Goal: Navigation & Orientation: Find specific page/section

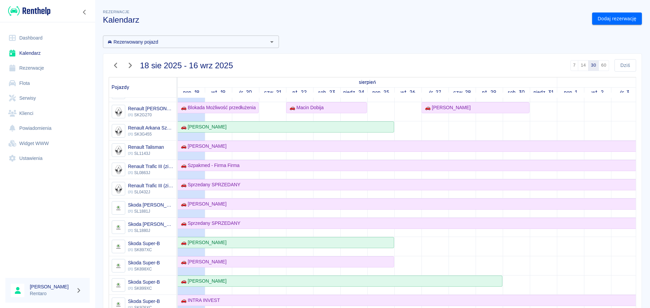
scroll to position [237, 0]
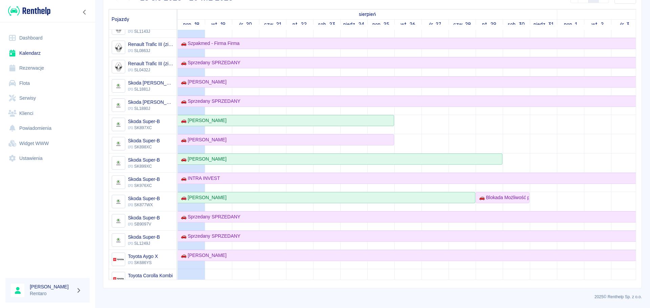
scroll to position [361, 0]
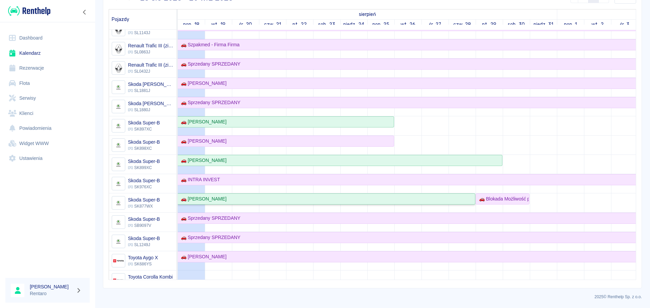
click at [195, 200] on div "🚗 [PERSON_NAME]" at bounding box center [202, 199] width 48 height 7
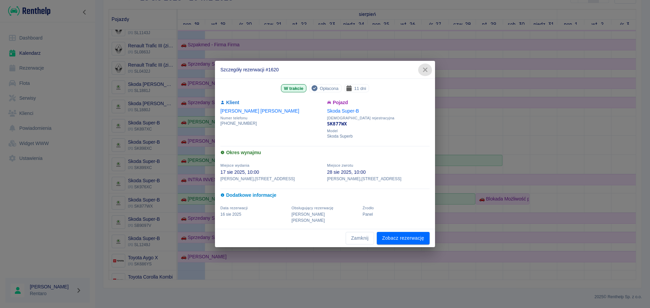
click at [425, 69] on icon "button" at bounding box center [425, 69] width 9 height 7
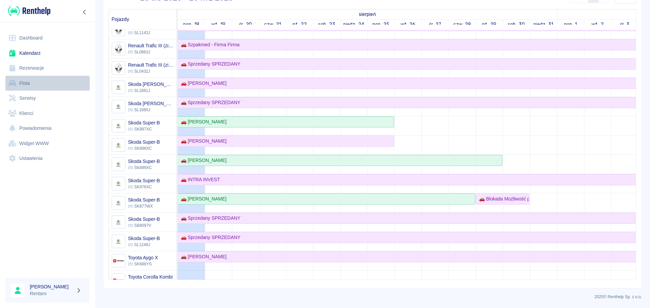
click at [25, 87] on link "Flota" at bounding box center [47, 83] width 84 height 15
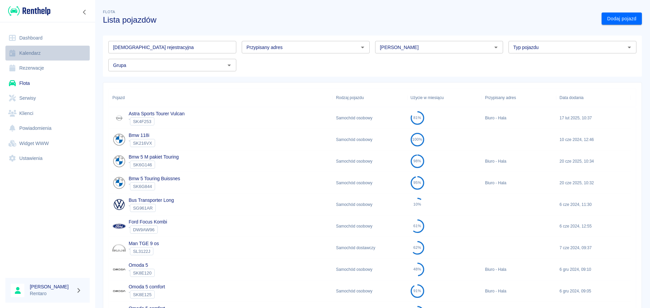
click at [27, 54] on link "Kalendarz" at bounding box center [47, 53] width 84 height 15
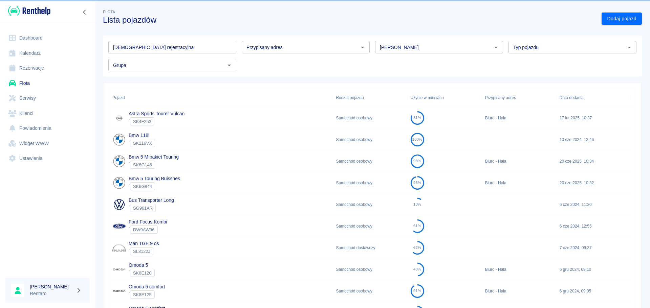
click at [29, 54] on link "Kalendarz" at bounding box center [47, 53] width 84 height 15
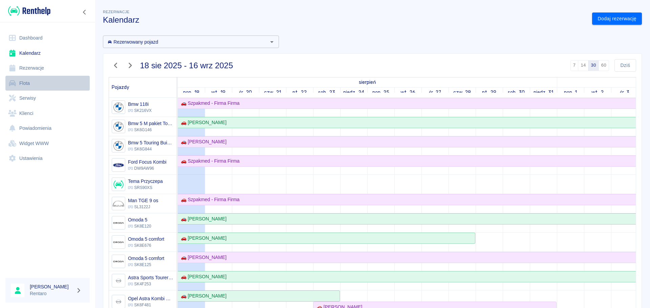
click at [30, 82] on link "Flota" at bounding box center [47, 83] width 84 height 15
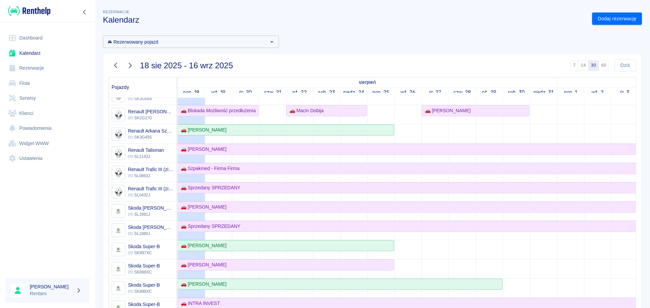
scroll to position [339, 0]
